Goal: Ask a question: Seek information or help from site administrators or community

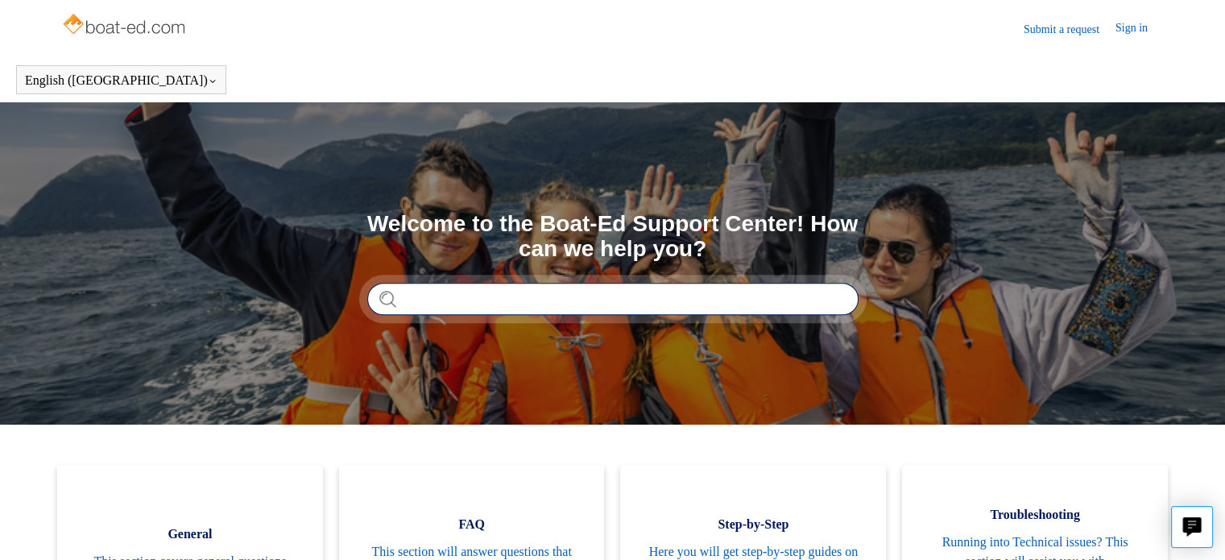
click at [418, 292] on input "Search" at bounding box center [612, 299] width 491 height 32
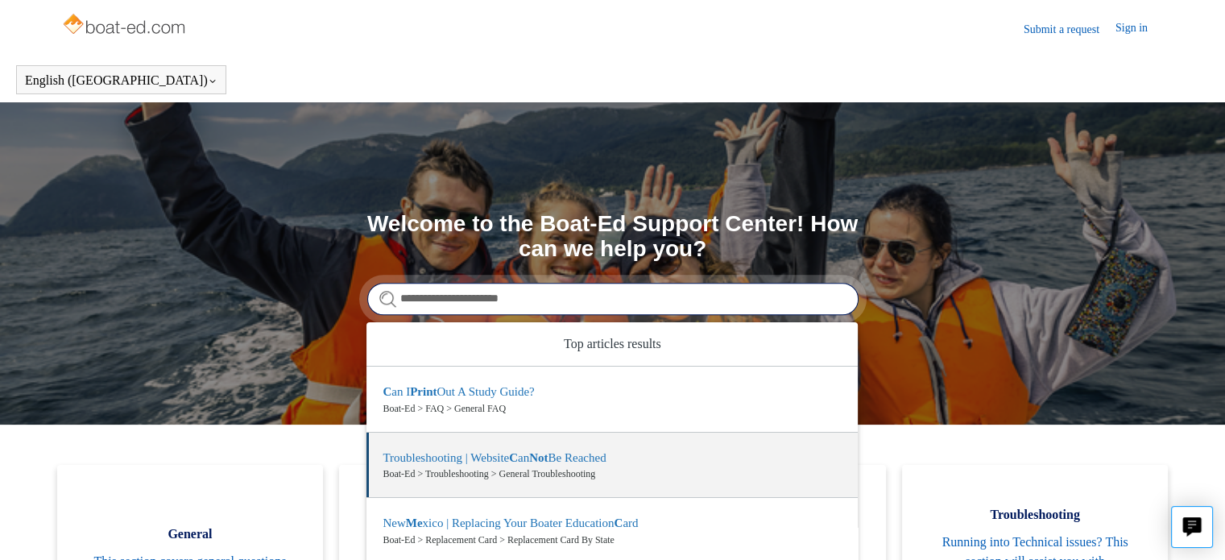
scroll to position [81, 0]
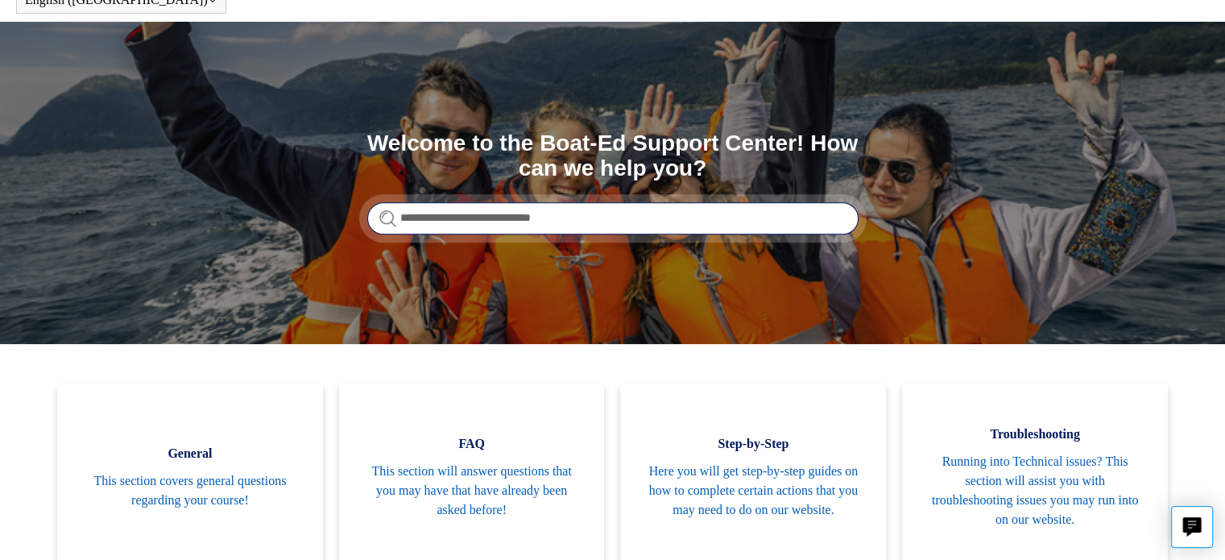
type input "**********"
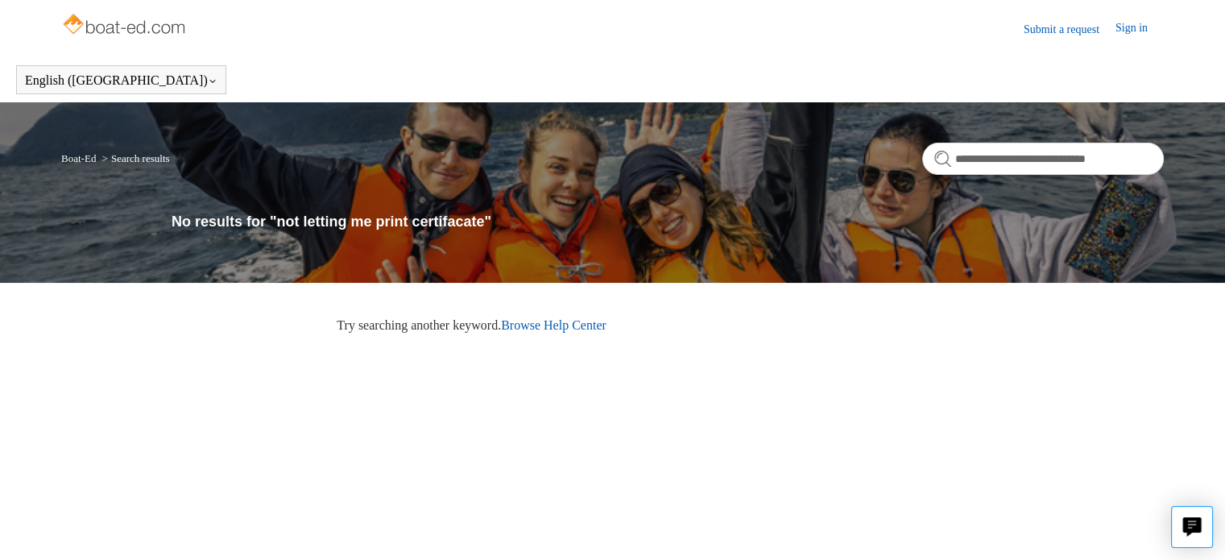
click at [574, 331] on link "Browse Help Center" at bounding box center [554, 325] width 106 height 14
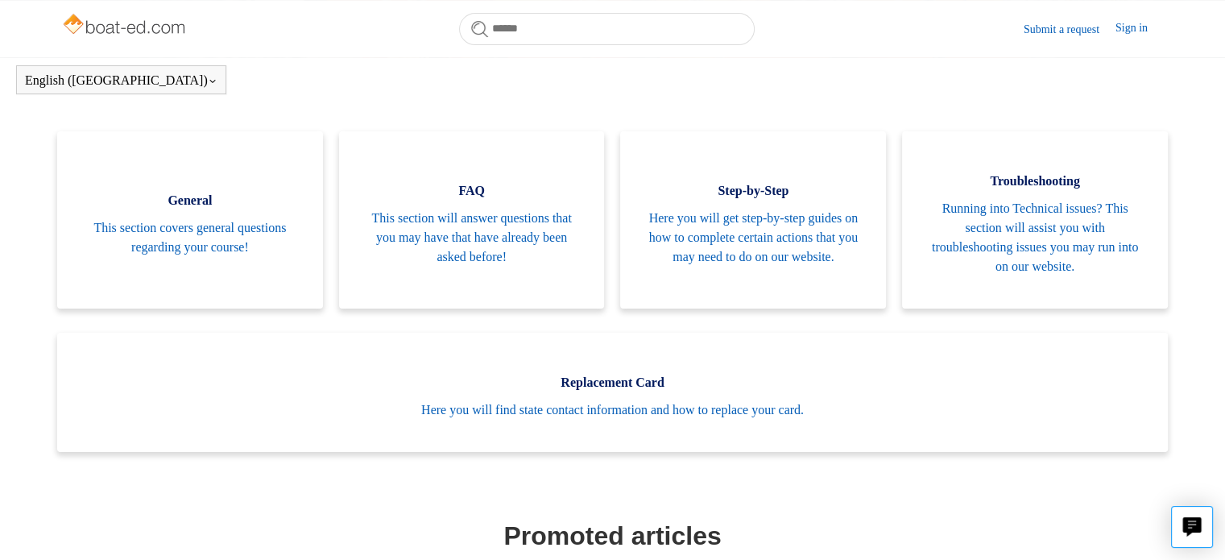
scroll to position [358, 0]
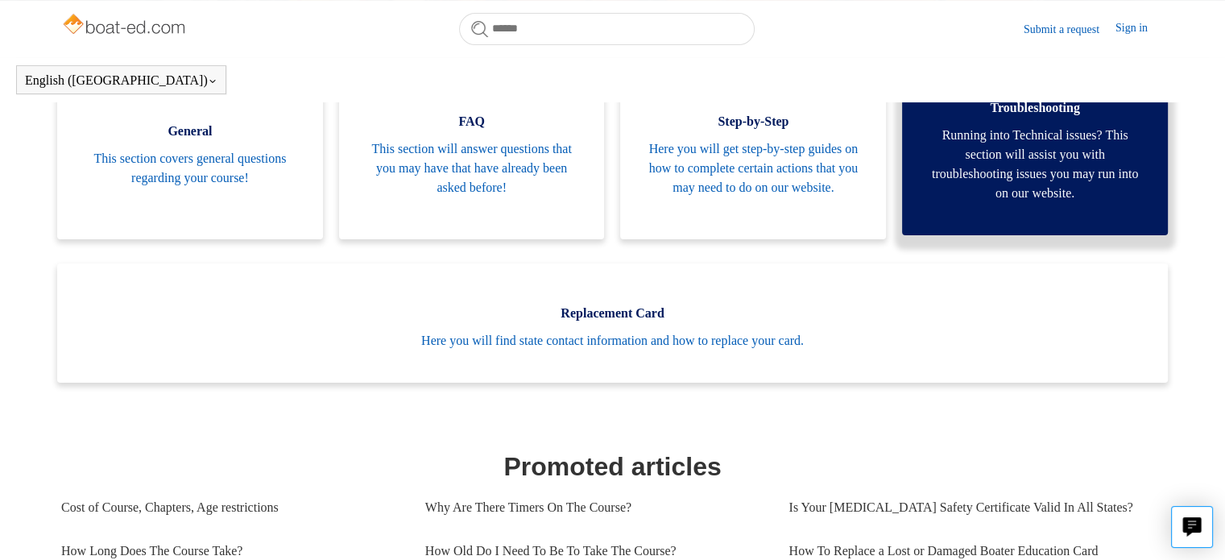
click at [1079, 151] on span "Running into Technical issues? This section will assist you with troubleshootin…" at bounding box center [1035, 164] width 218 height 77
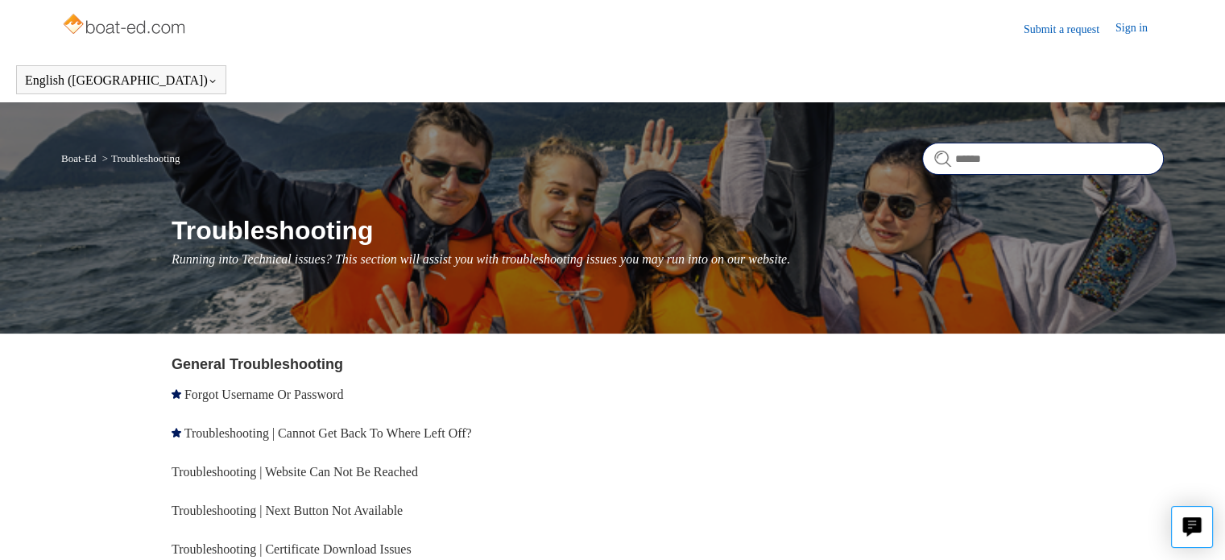
click at [1006, 164] on input "Search" at bounding box center [1043, 159] width 242 height 32
type input "*"
type input "**********"
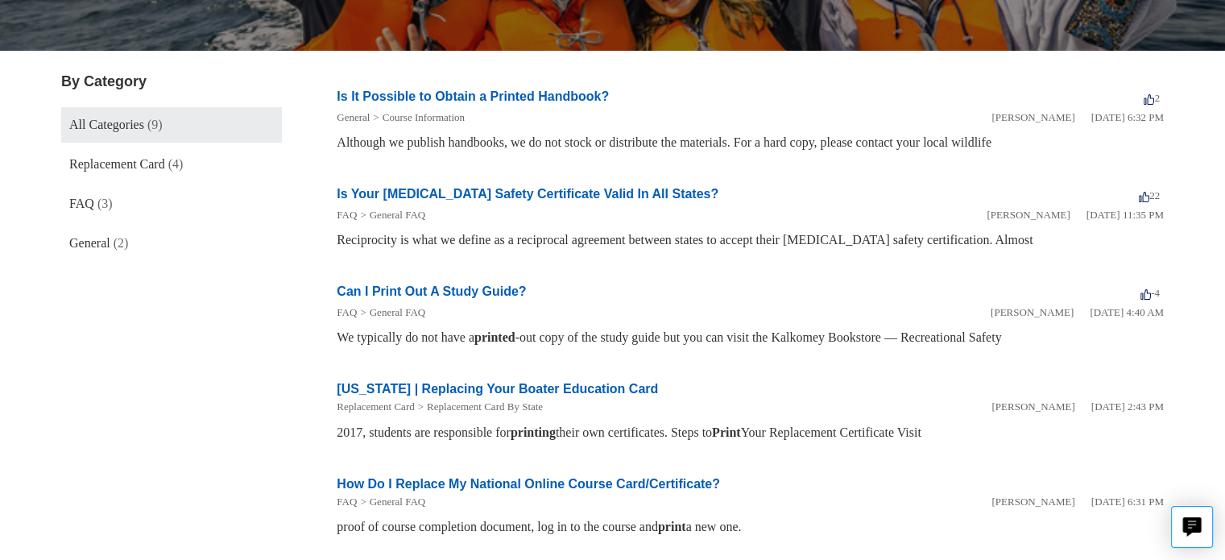
scroll to position [226, 0]
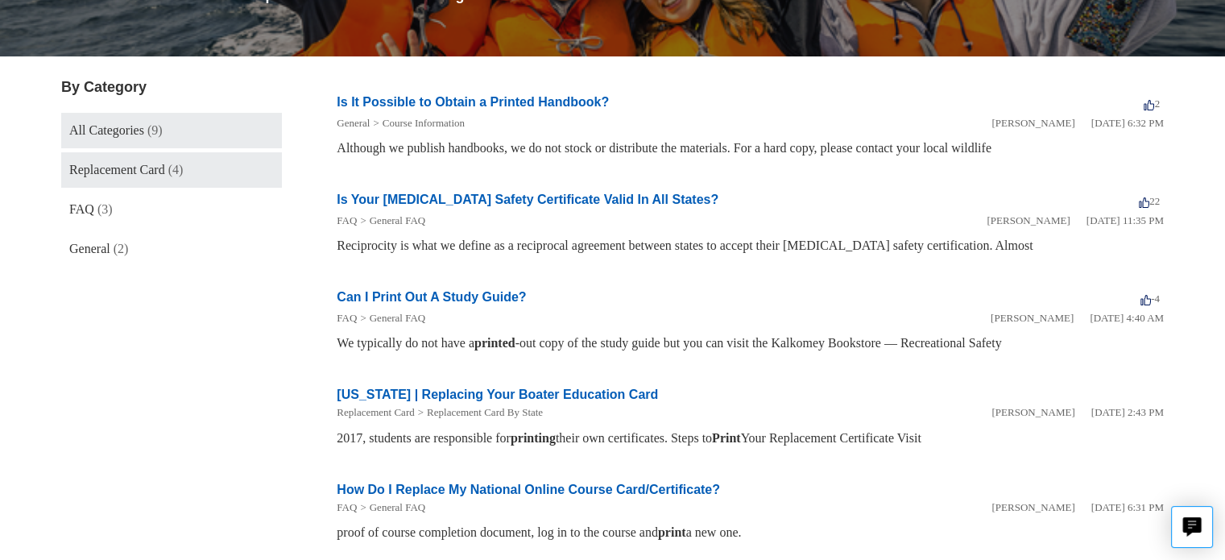
click at [144, 172] on span "Replacement Card" at bounding box center [117, 170] width 96 height 14
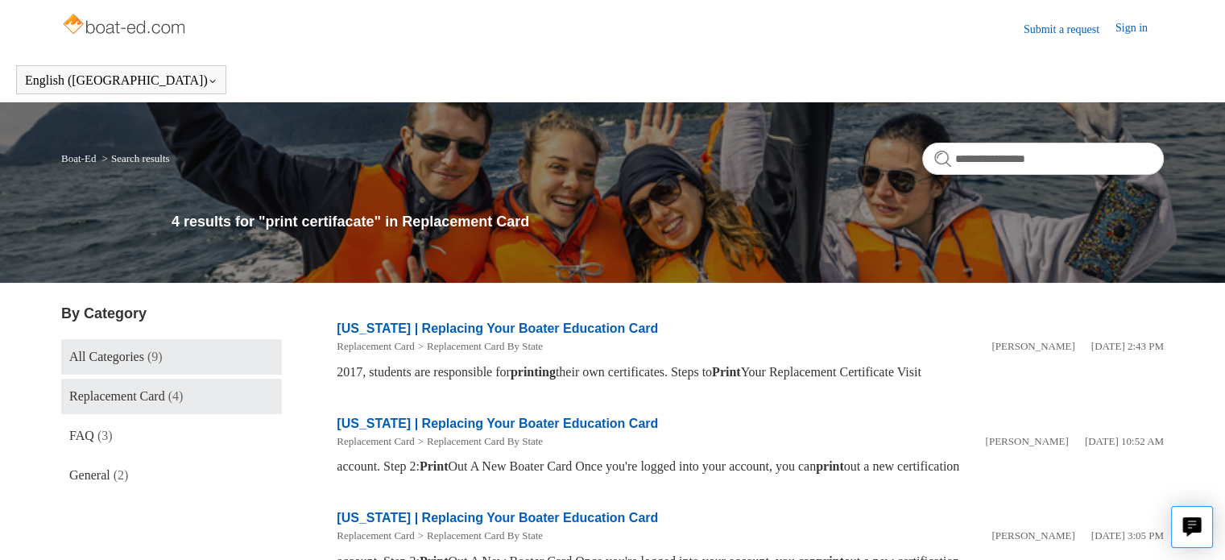
click at [157, 357] on span "(9)" at bounding box center [154, 357] width 15 height 14
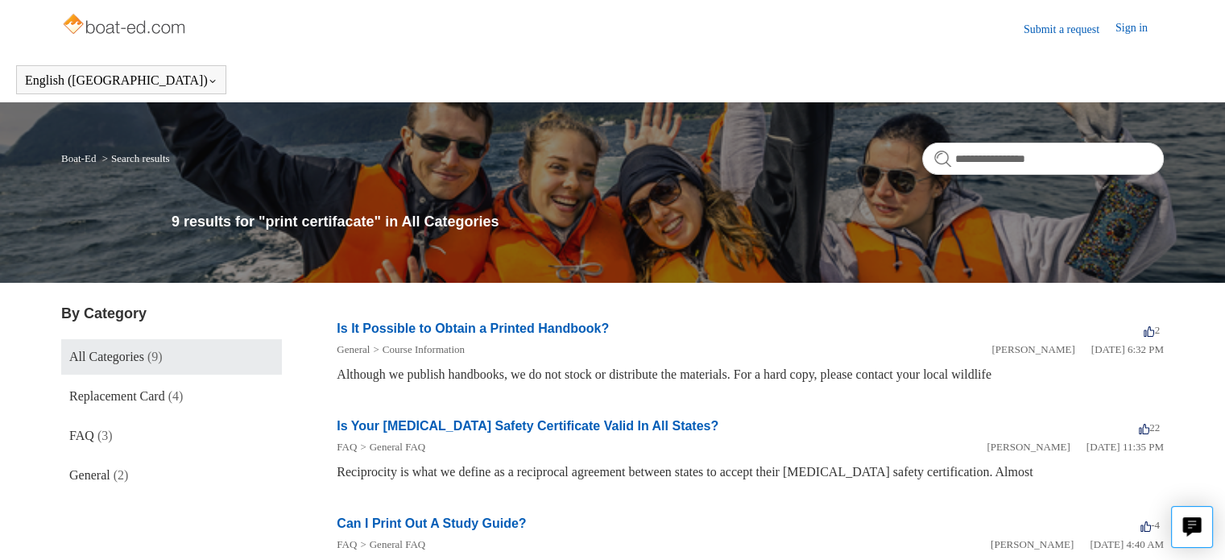
click at [135, 350] on span "All Categories" at bounding box center [106, 357] width 75 height 14
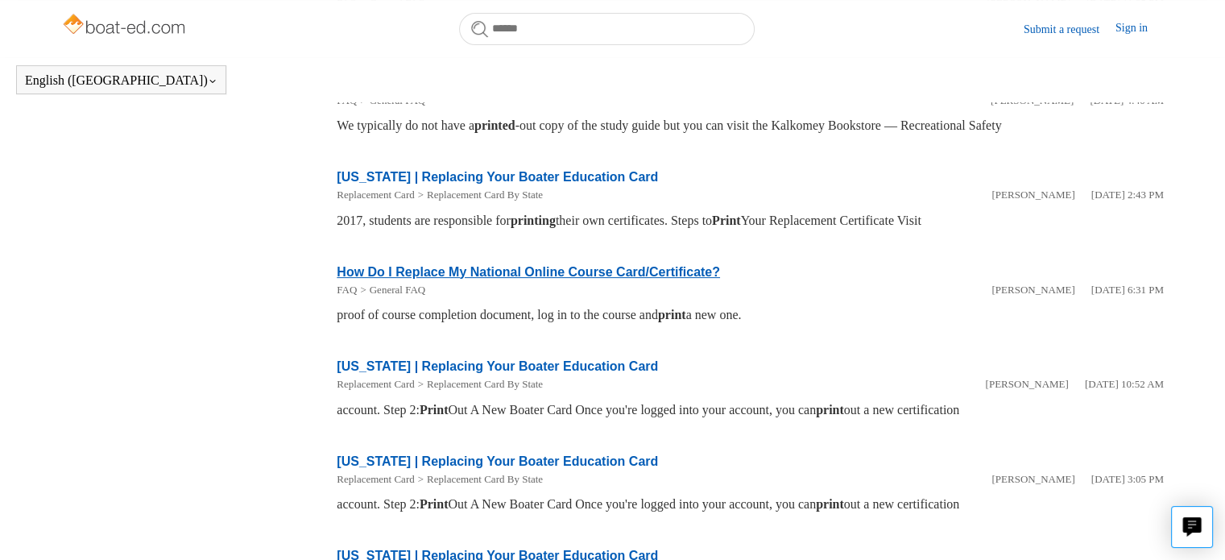
scroll to position [438, 0]
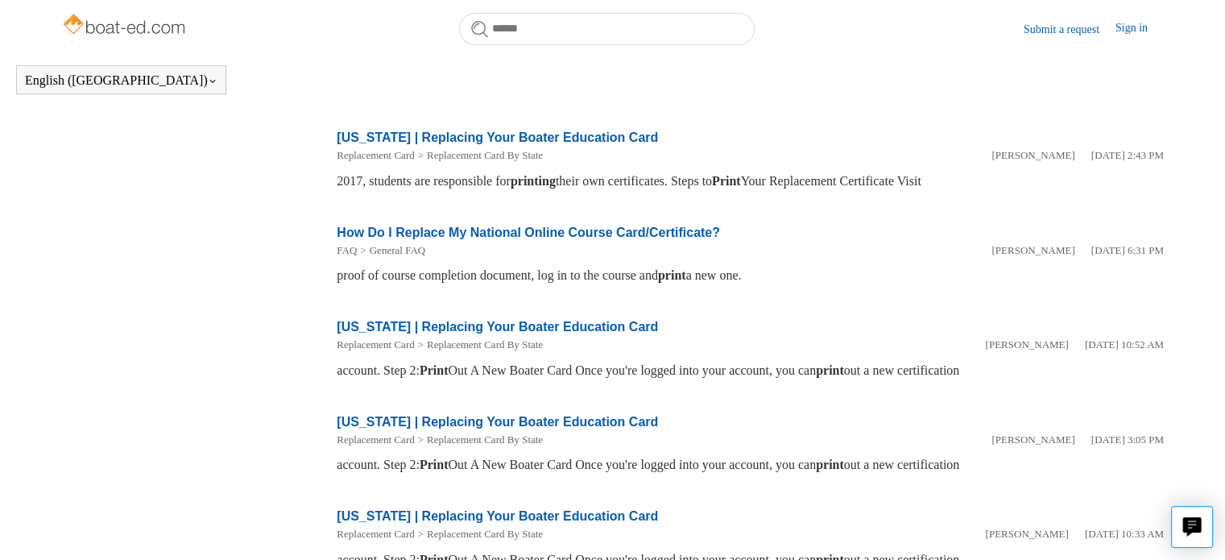
click at [525, 231] on link "How Do I Replace My National Online Course Card/Certificate?" at bounding box center [528, 233] width 383 height 14
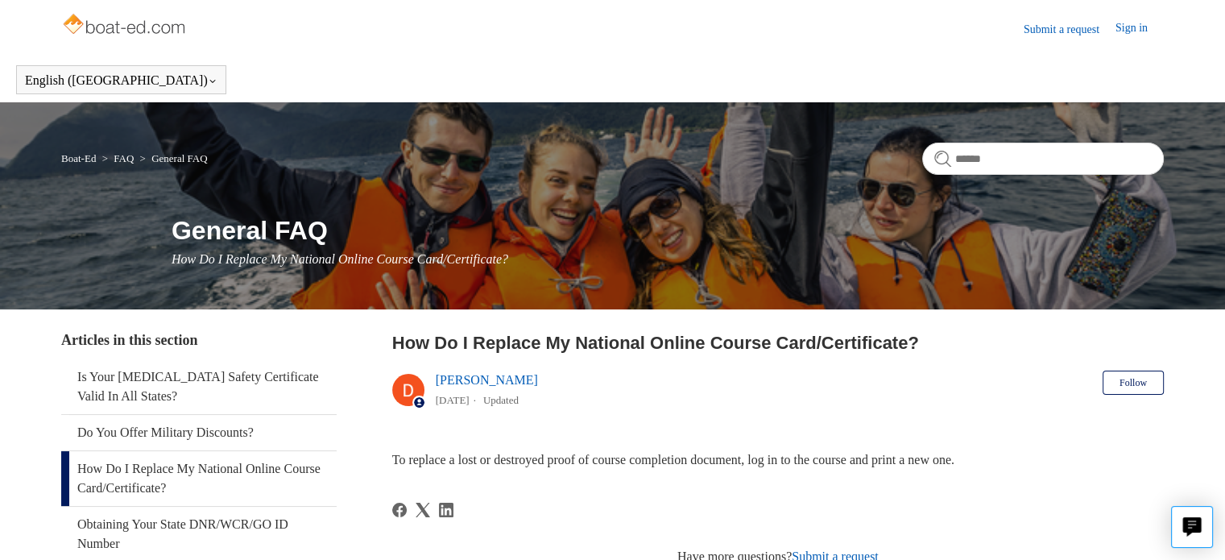
click at [1070, 31] on link "Submit a request" at bounding box center [1070, 29] width 92 height 17
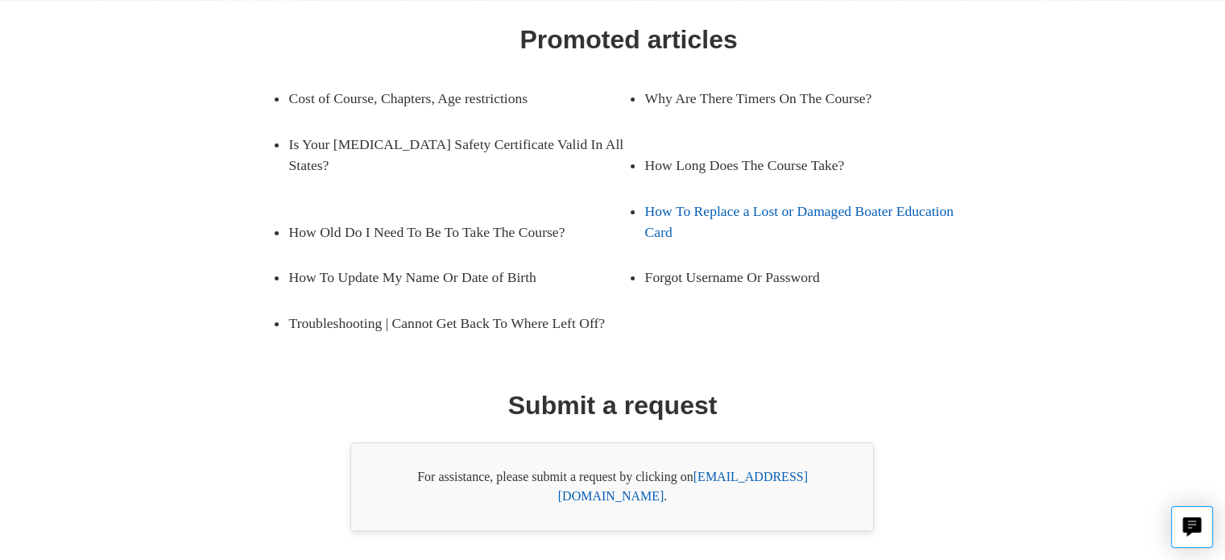
scroll to position [286, 0]
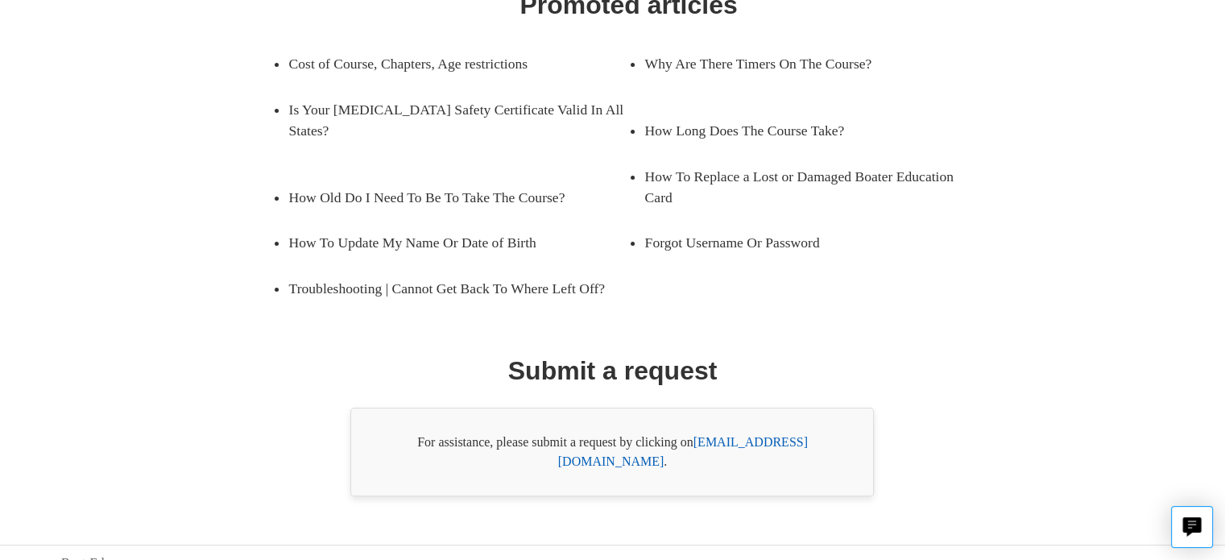
click at [779, 441] on link "[EMAIL_ADDRESS][DOMAIN_NAME]" at bounding box center [683, 451] width 250 height 33
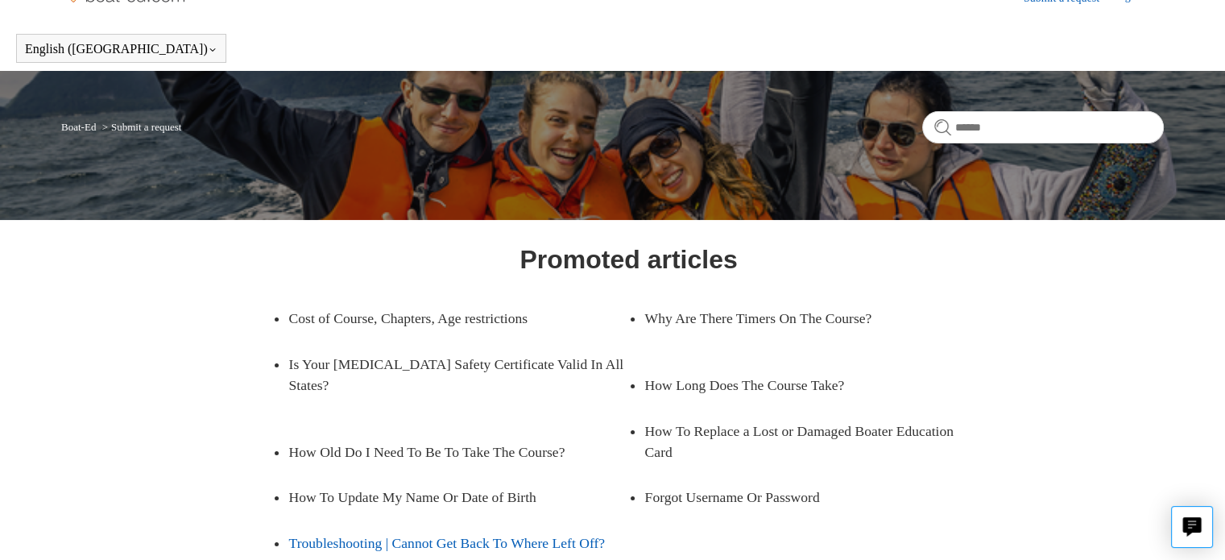
scroll to position [0, 0]
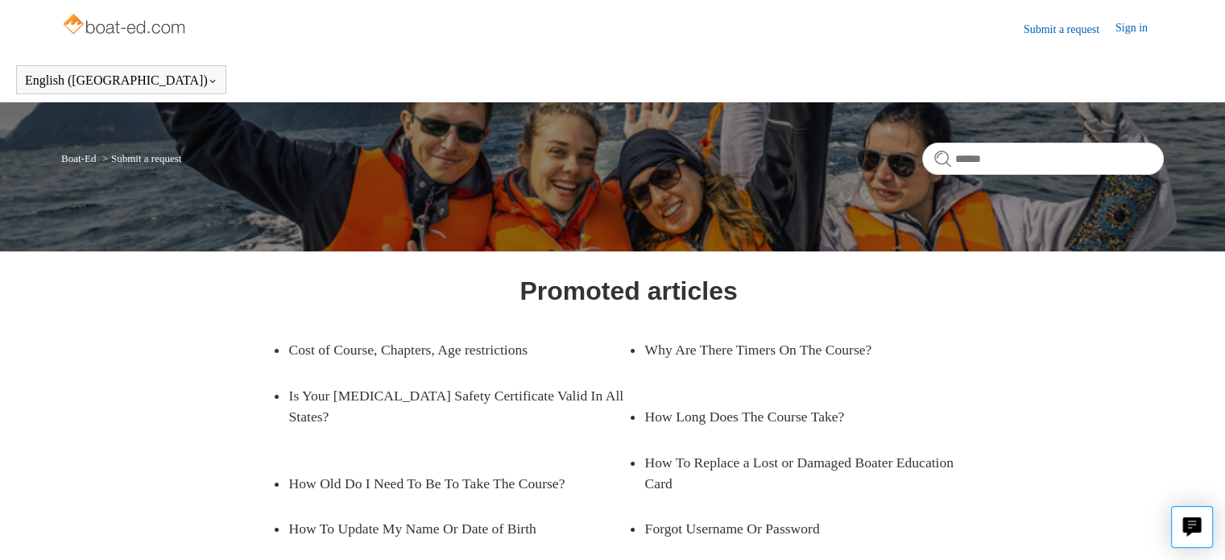
click at [1067, 28] on link "Submit a request" at bounding box center [1070, 29] width 92 height 17
click at [1026, 25] on link "Submit a request" at bounding box center [1070, 29] width 92 height 17
click at [1050, 22] on link "Submit a request" at bounding box center [1070, 29] width 92 height 17
click at [1130, 25] on link "Sign in" at bounding box center [1140, 28] width 48 height 19
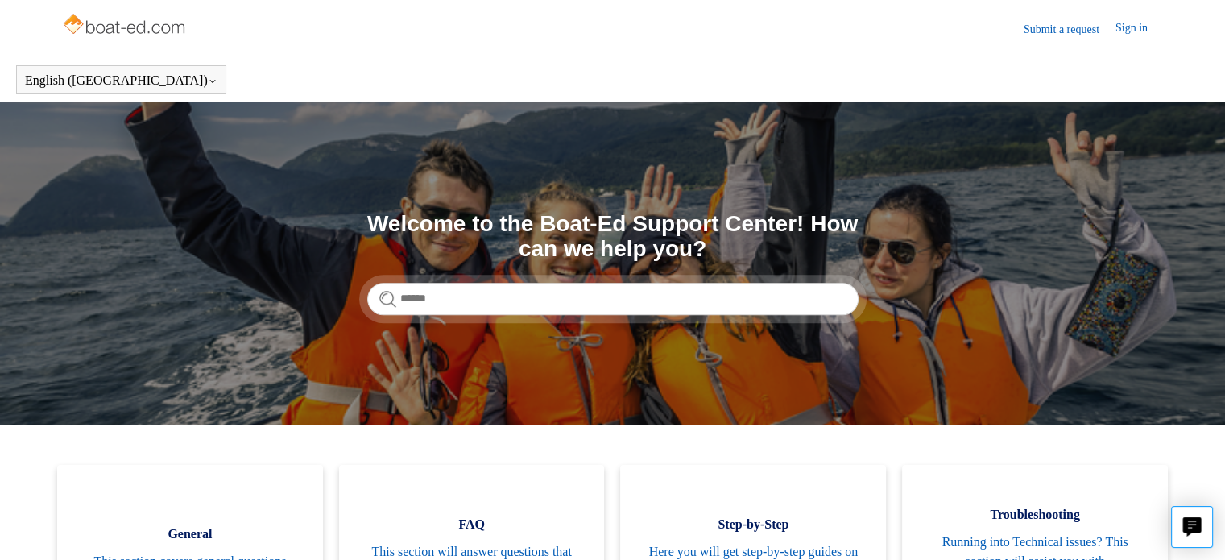
click at [1056, 25] on link "Submit a request" at bounding box center [1070, 29] width 92 height 17
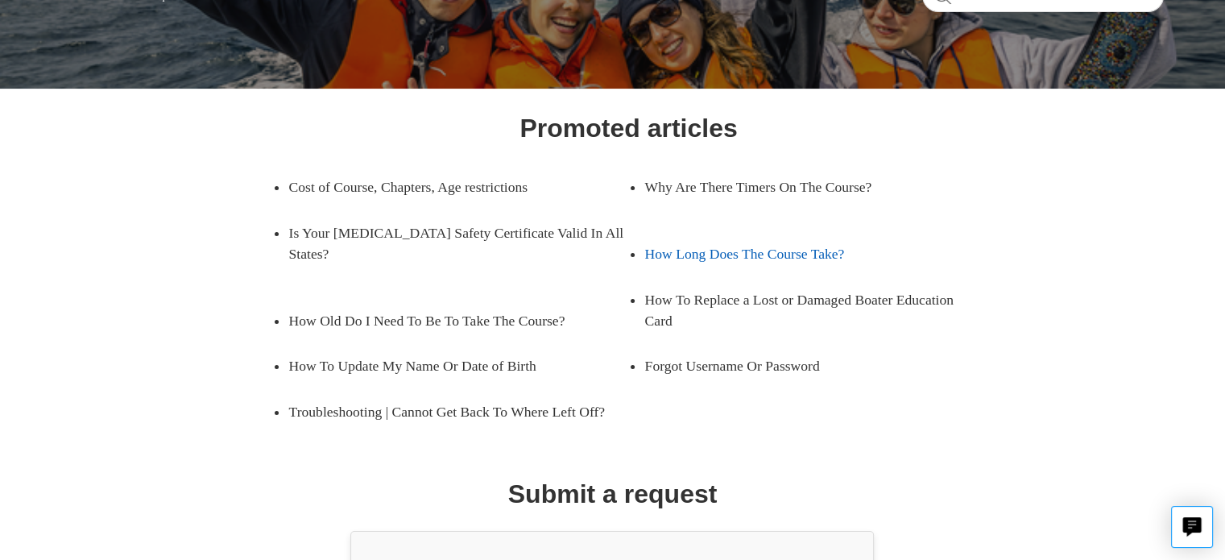
scroll to position [286, 0]
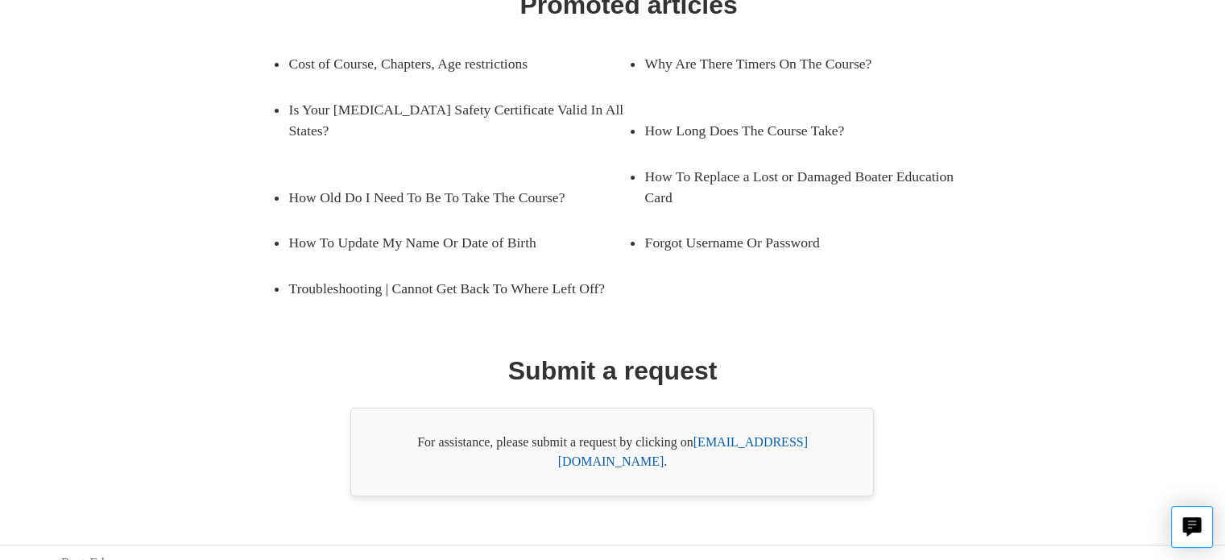
click at [755, 438] on link "[EMAIL_ADDRESS][DOMAIN_NAME]" at bounding box center [683, 451] width 250 height 33
click at [454, 266] on link "Troubleshooting | Cannot Get Back To Where Left Off?" at bounding box center [458, 288] width 340 height 45
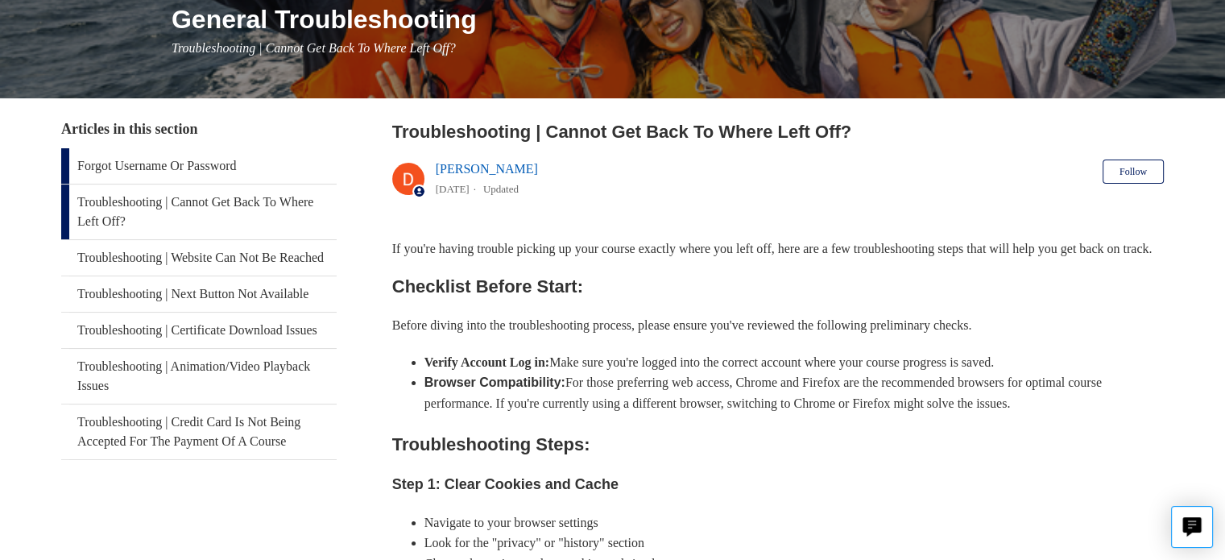
scroll to position [242, 0]
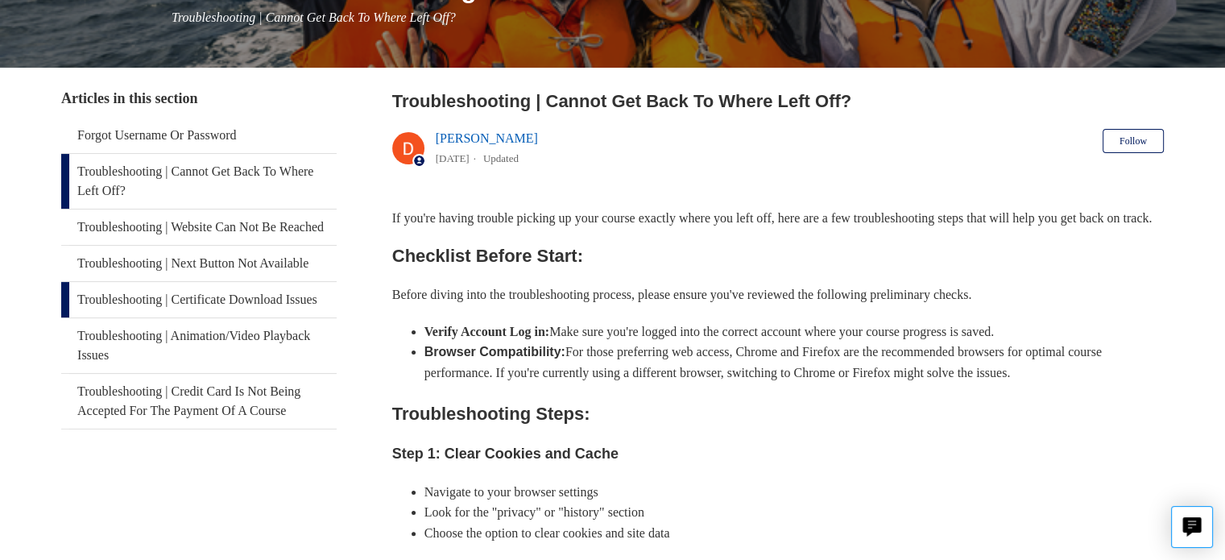
click at [224, 317] on link "Troubleshooting | Certificate Download Issues" at bounding box center [199, 299] width 276 height 35
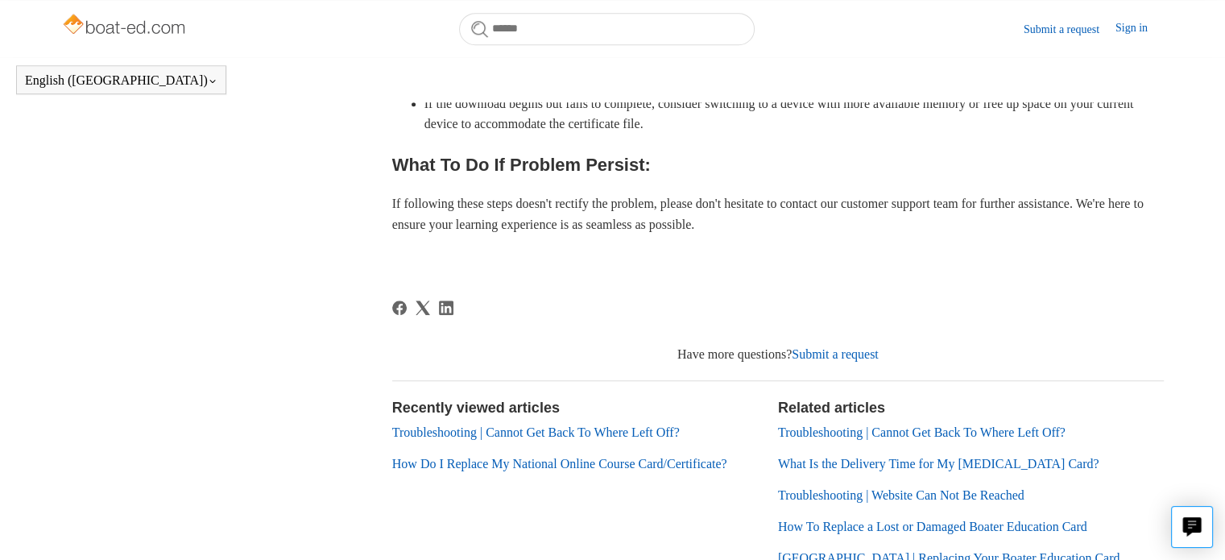
scroll to position [1198, 0]
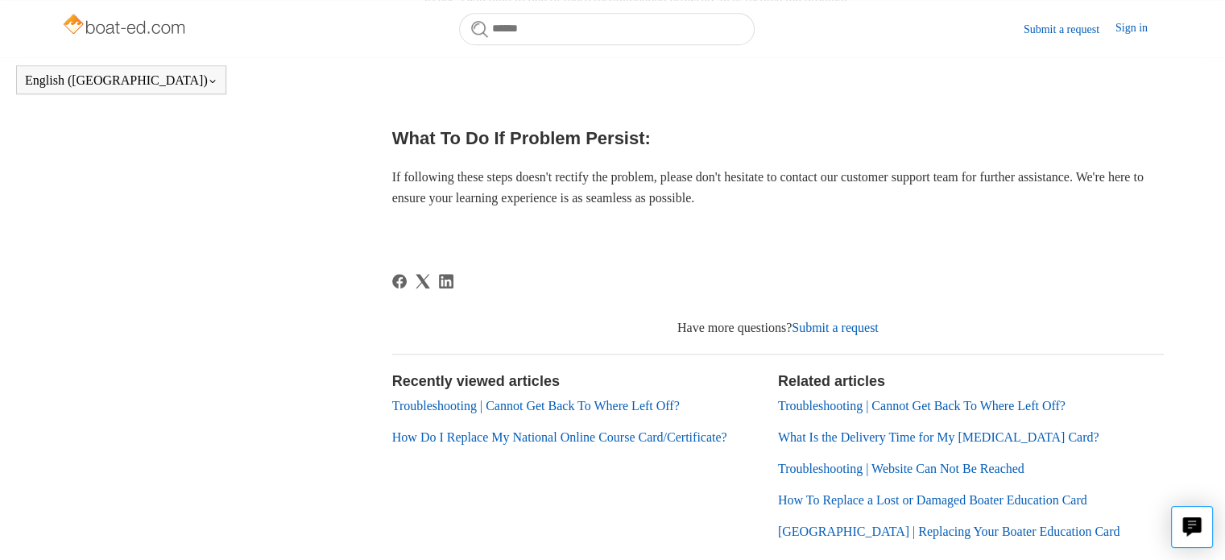
click at [853, 332] on link "Submit a request" at bounding box center [835, 328] width 87 height 14
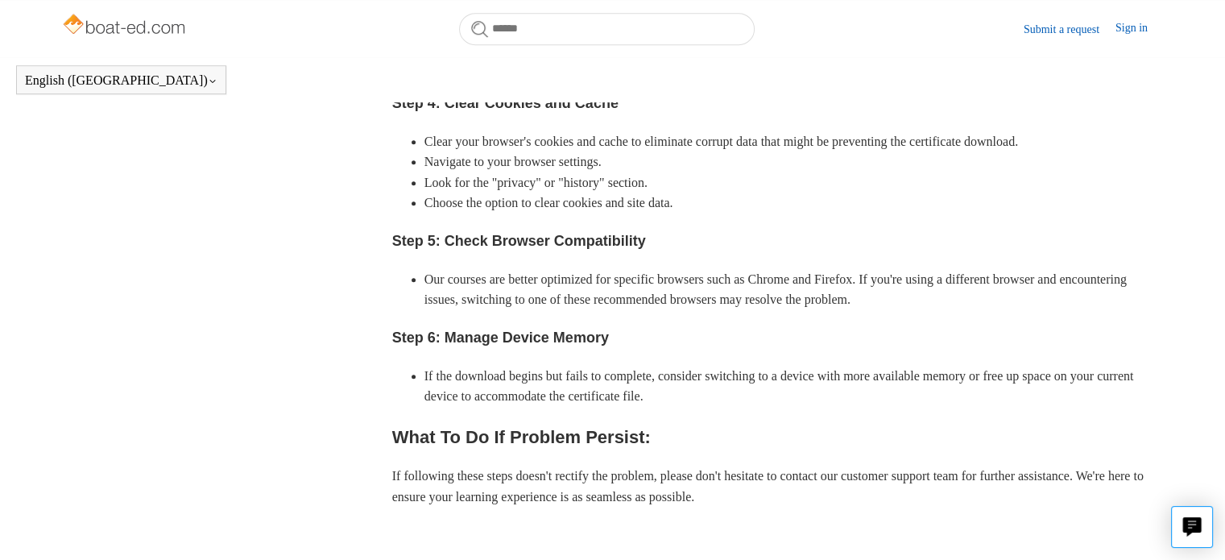
scroll to position [876, 0]
